Goal: Task Accomplishment & Management: Complete application form

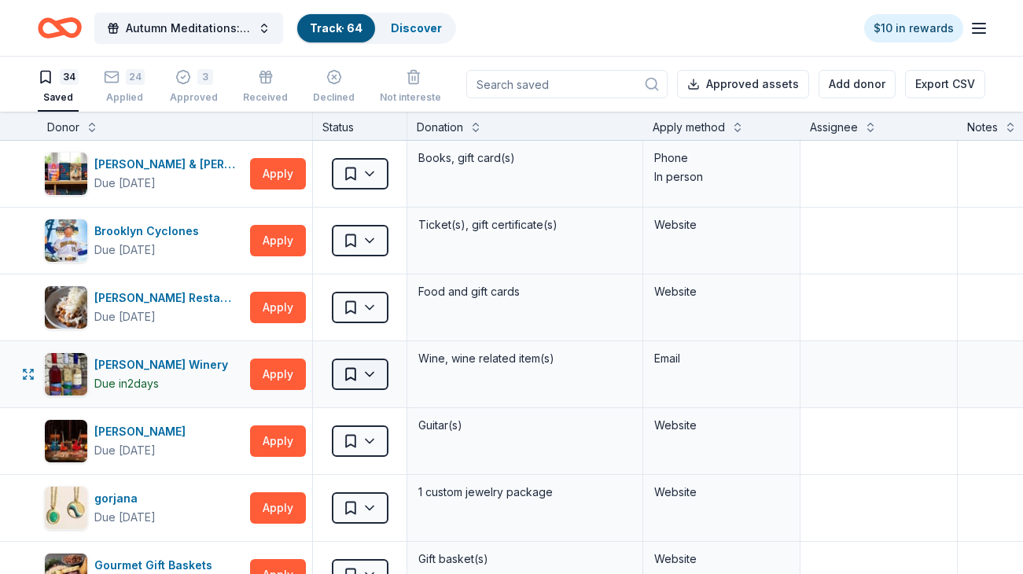
scroll to position [90, 0]
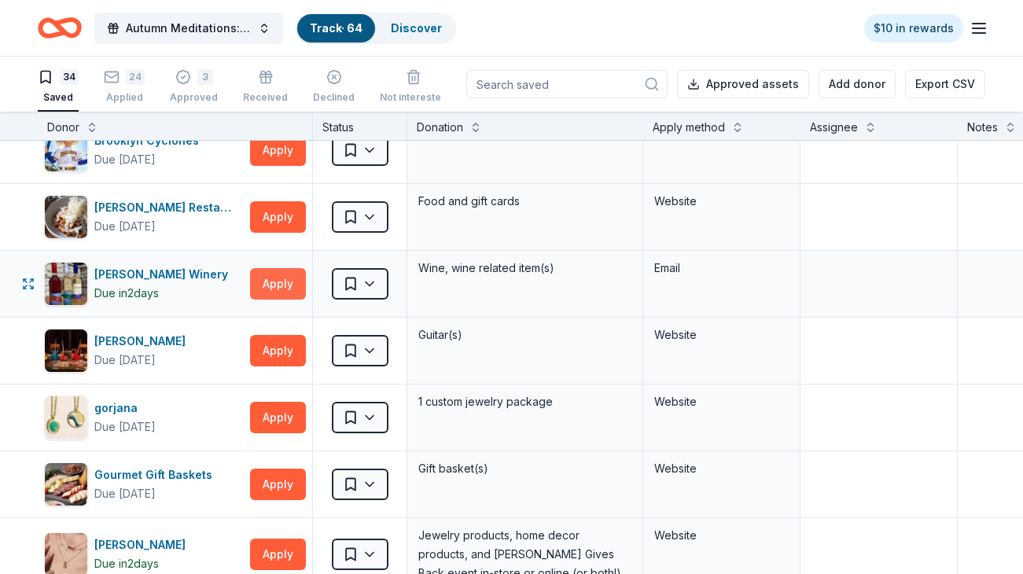
click at [265, 285] on button "Apply" at bounding box center [278, 283] width 56 height 31
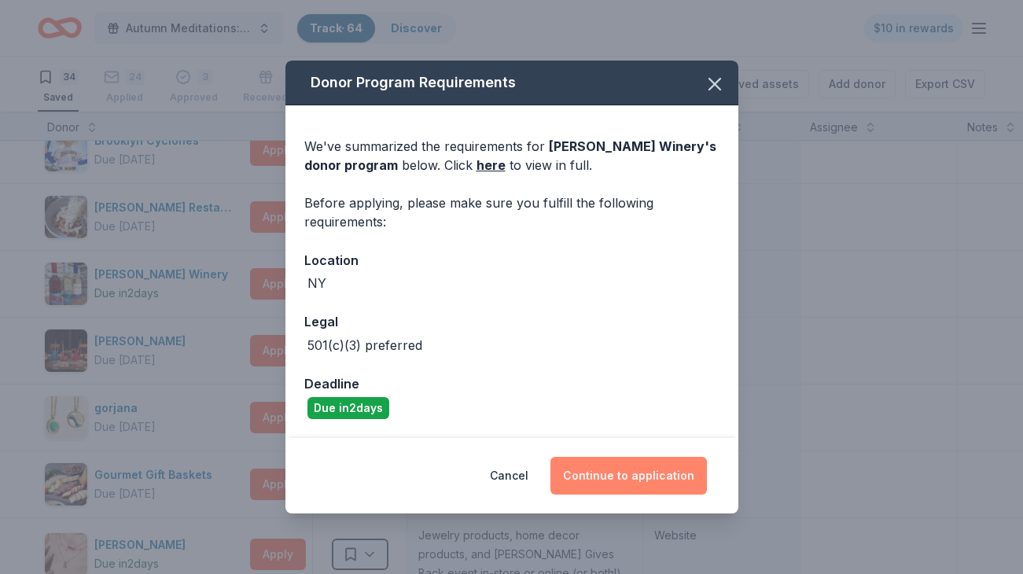
click at [623, 466] on button "Continue to application" at bounding box center [628, 476] width 156 height 38
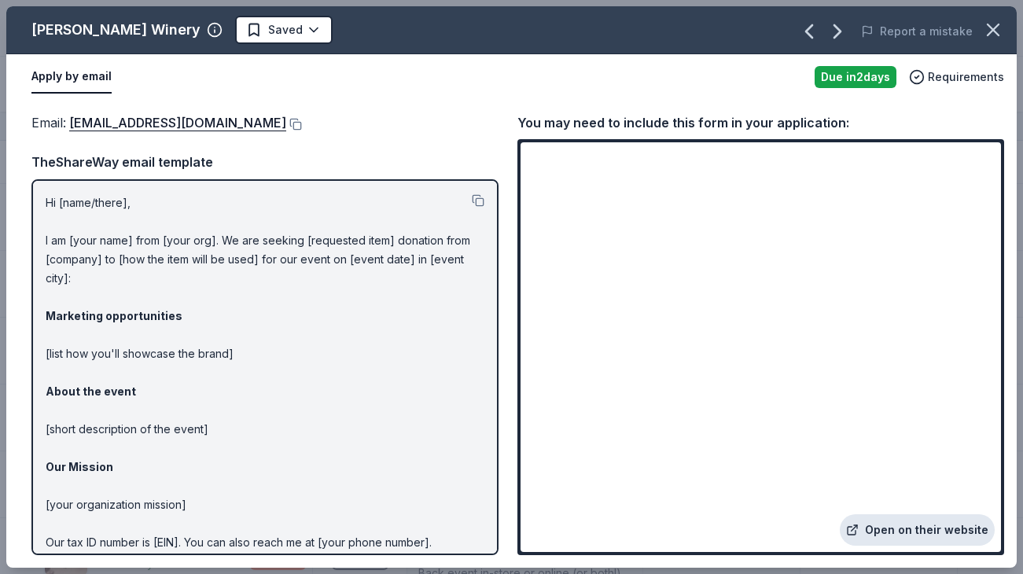
click at [919, 532] on link "Open on their website" at bounding box center [917, 529] width 155 height 31
click at [155, 121] on link "[EMAIL_ADDRESS][DOMAIN_NAME]" at bounding box center [177, 122] width 217 height 20
click at [260, 131] on div "Email : [EMAIL_ADDRESS][DOMAIN_NAME]" at bounding box center [264, 122] width 467 height 20
click at [286, 124] on button at bounding box center [294, 124] width 16 height 13
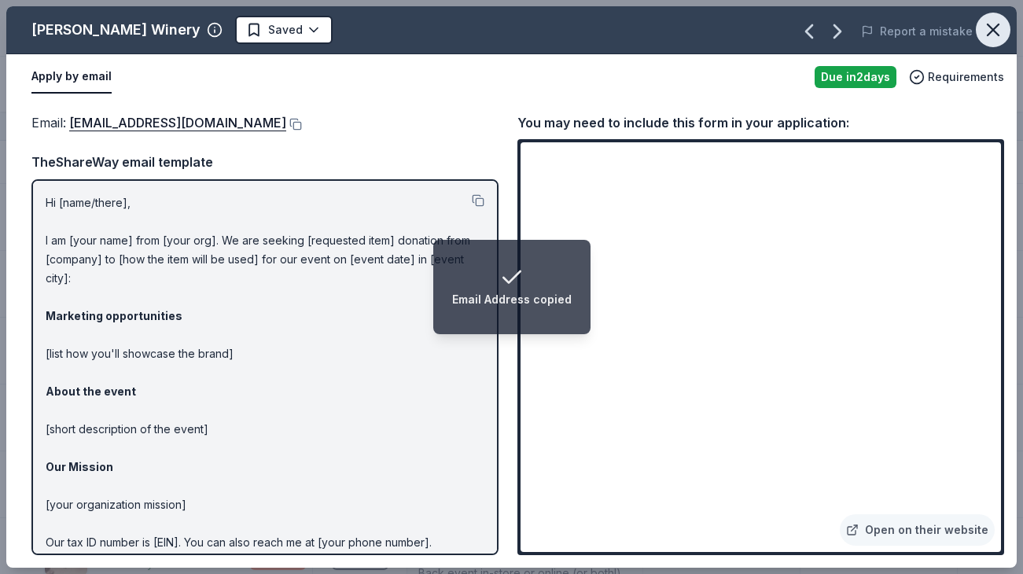
click at [989, 40] on icon "button" at bounding box center [993, 30] width 22 height 22
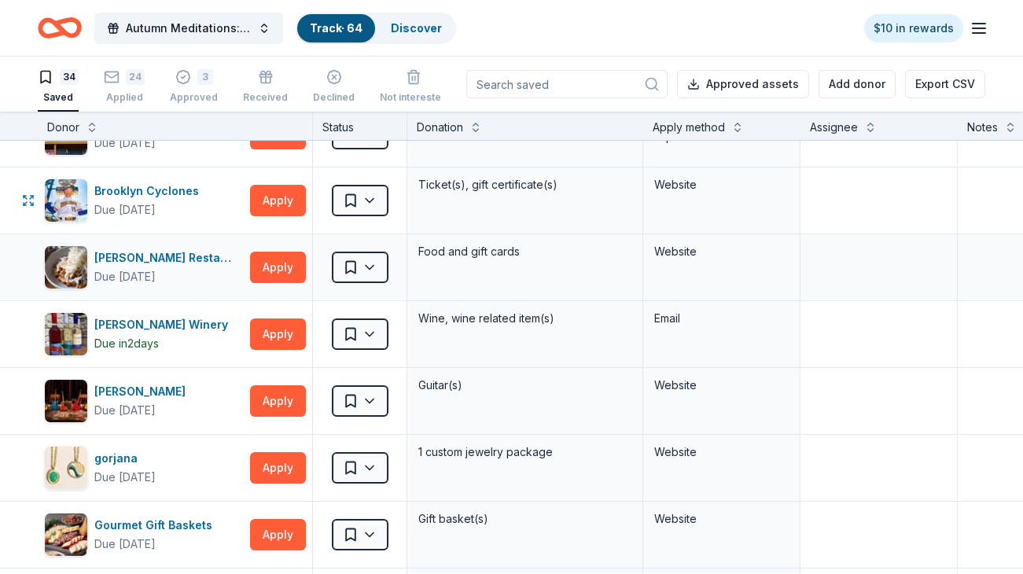
scroll to position [41, 0]
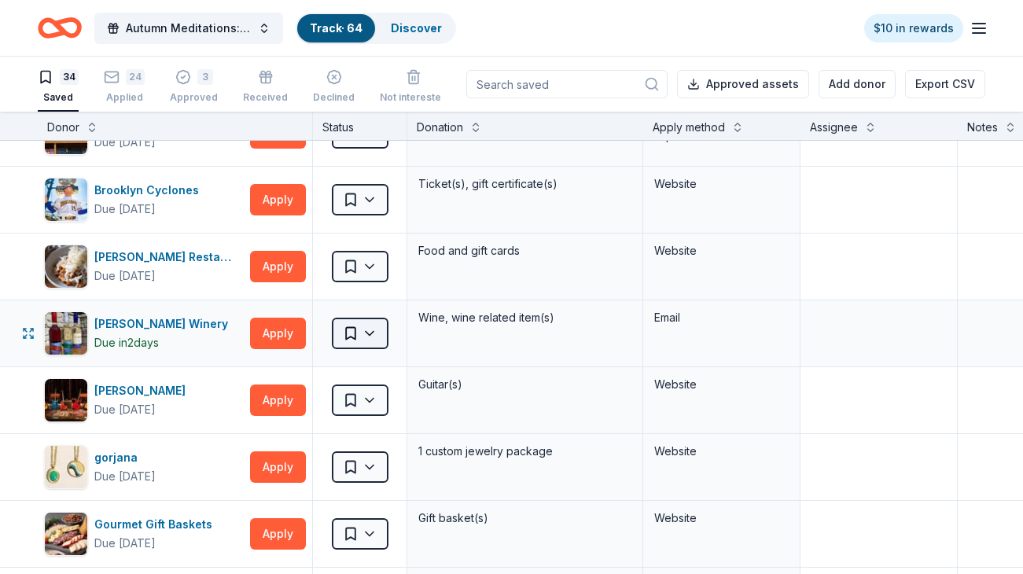
click at [377, 337] on html "Autumn Meditations: NYWC at 41 Track · 64 Discover $10 in rewards 34 Saved 24 A…" at bounding box center [511, 287] width 1023 height 574
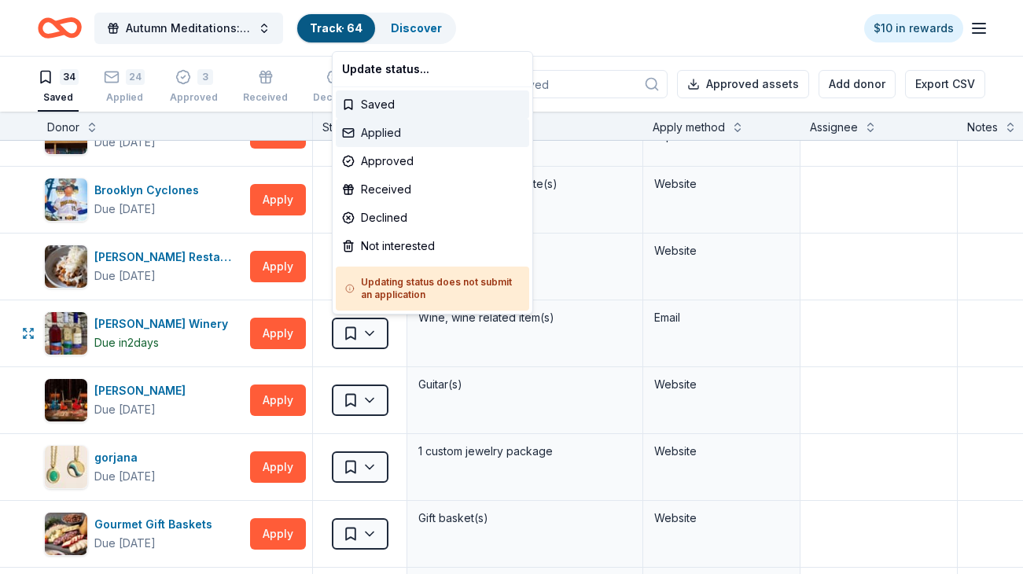
click at [404, 137] on div "Applied" at bounding box center [432, 133] width 193 height 28
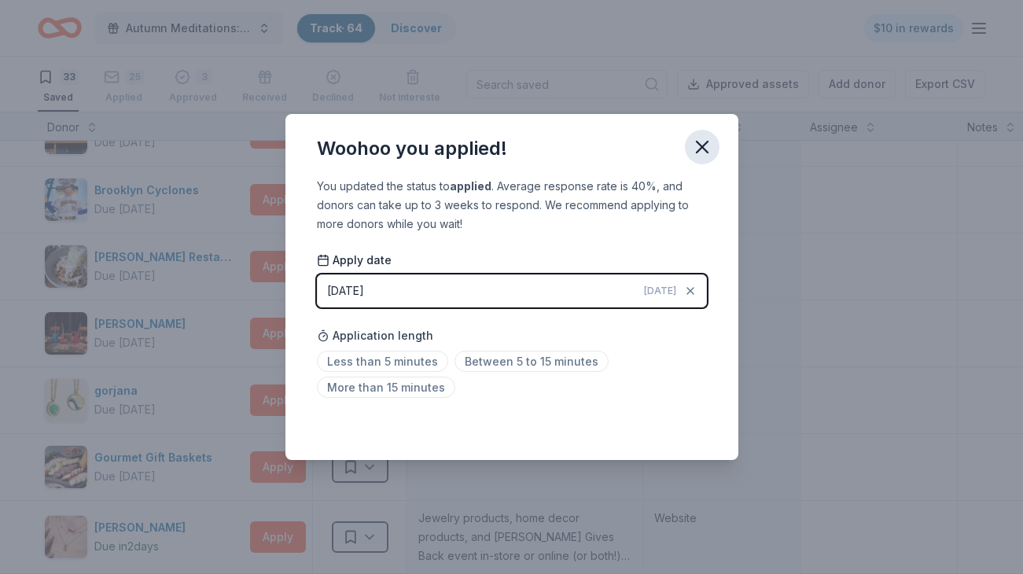
click at [701, 145] on icon "button" at bounding box center [702, 147] width 11 height 11
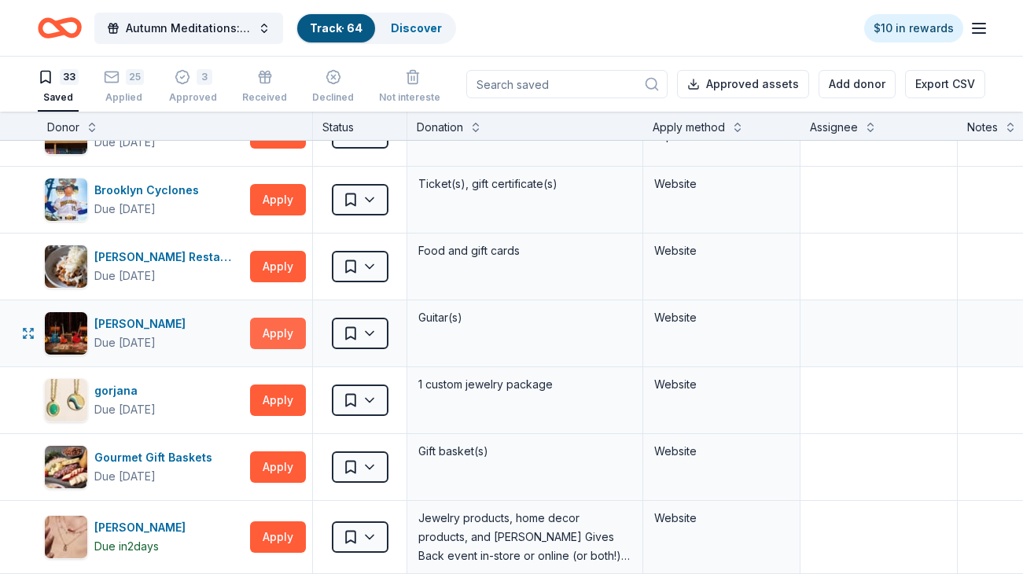
click at [276, 333] on button "Apply" at bounding box center [278, 333] width 56 height 31
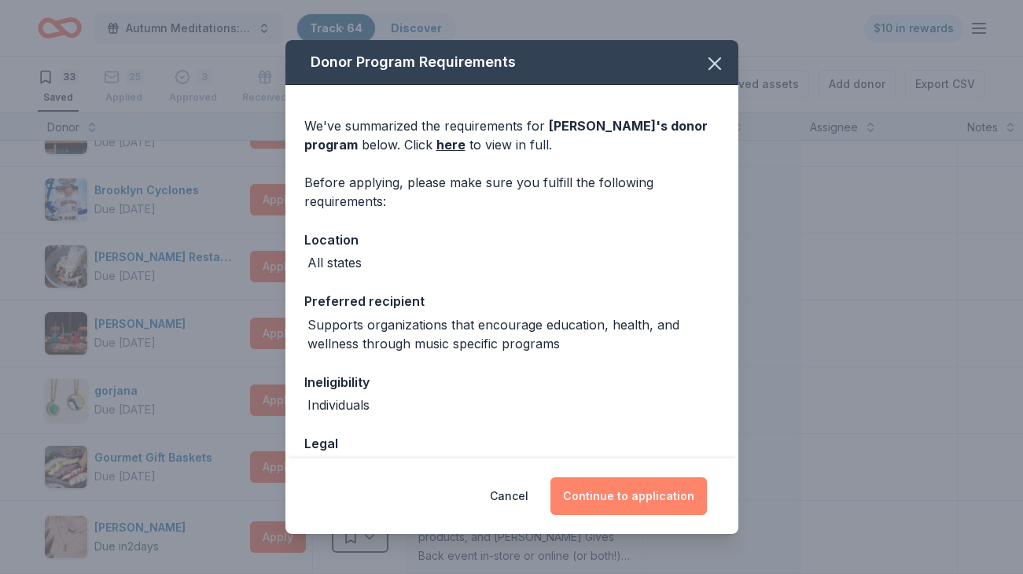
click at [603, 501] on button "Continue to application" at bounding box center [628, 496] width 156 height 38
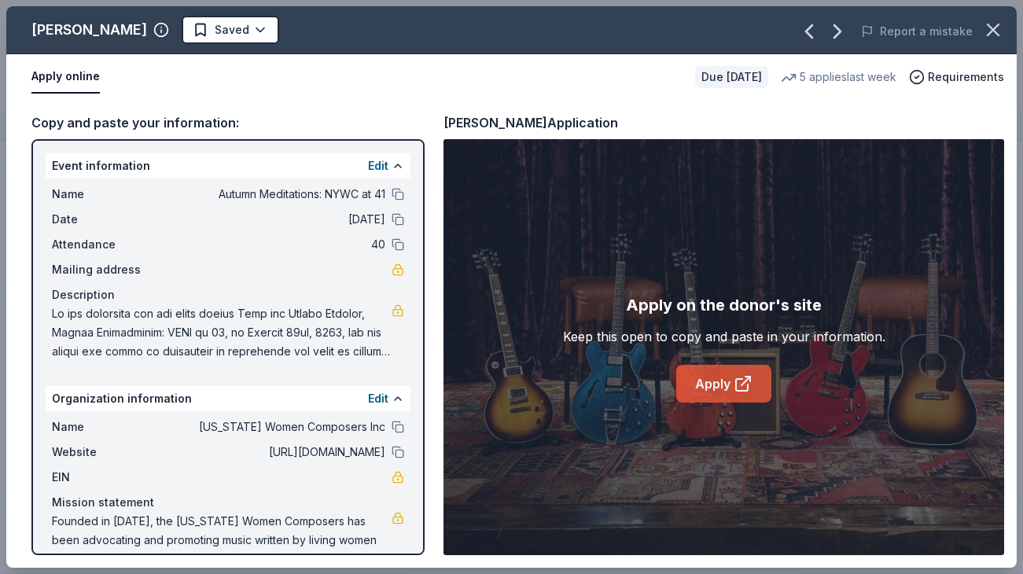
click at [736, 379] on icon at bounding box center [742, 385] width 12 height 12
